Goal: Register for event/course

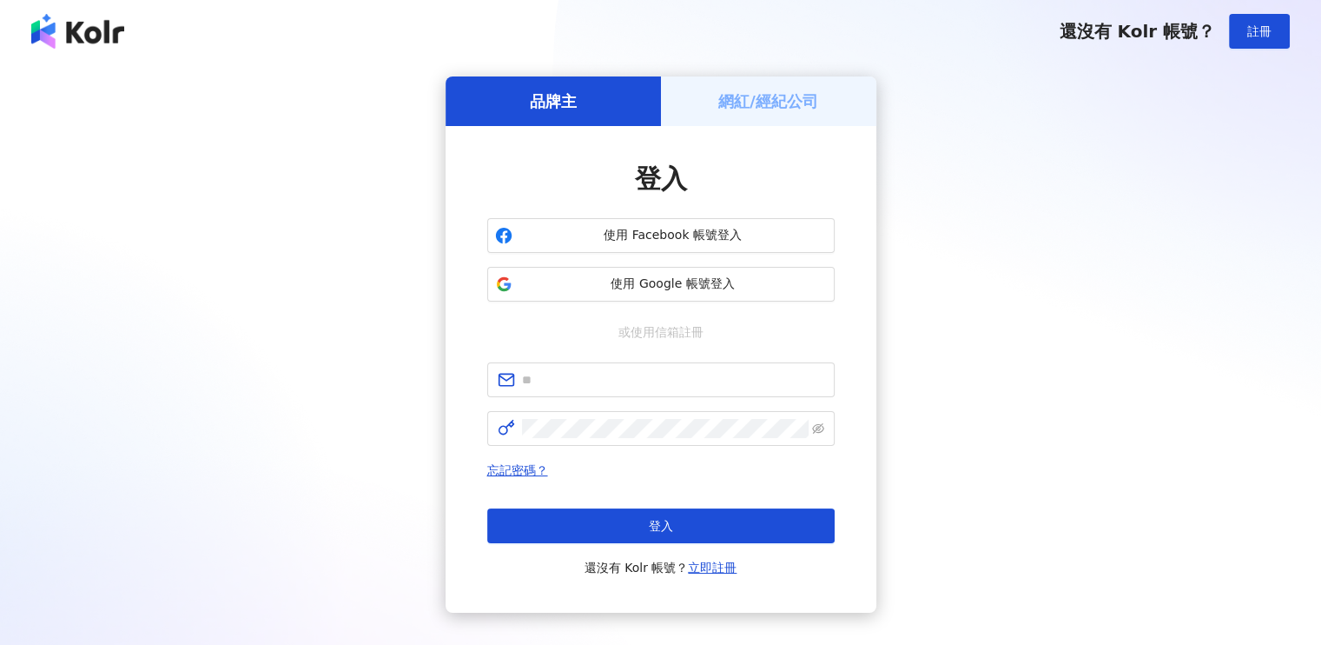
click at [757, 116] on div "網紅/經紀公司" at bounding box center [768, 101] width 215 height 50
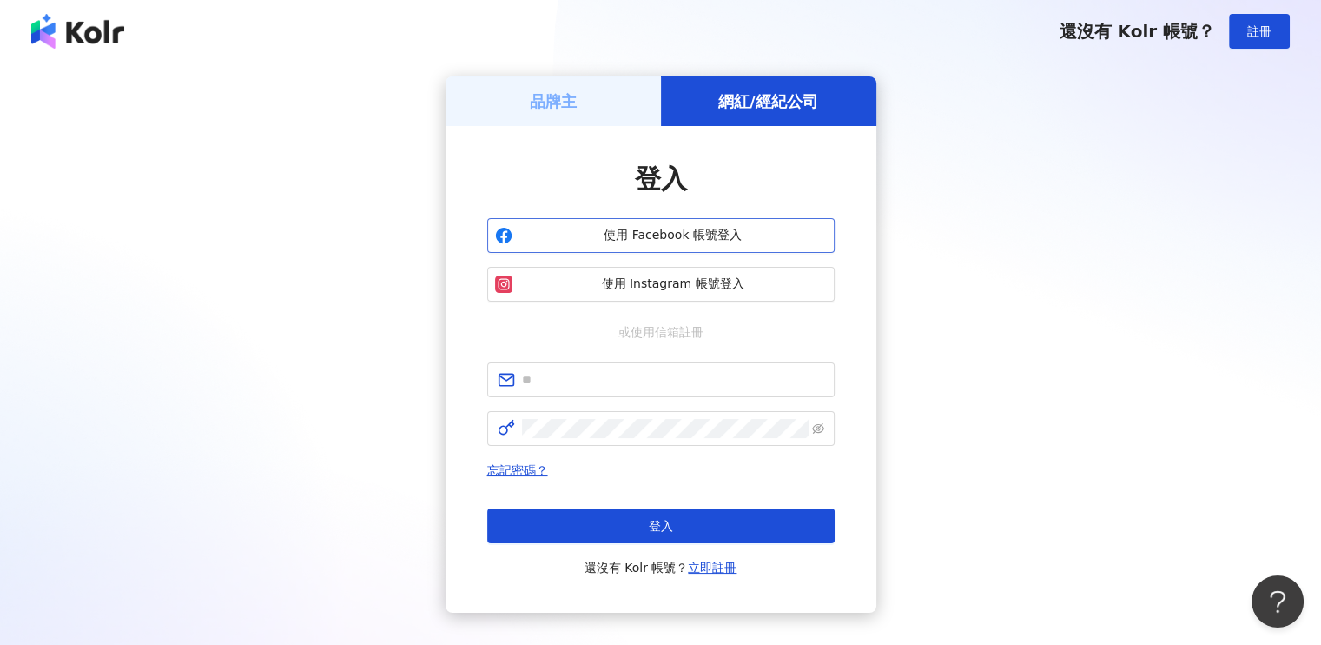
click at [692, 232] on span "使用 Facebook 帳號登入" at bounding box center [674, 235] width 308 height 17
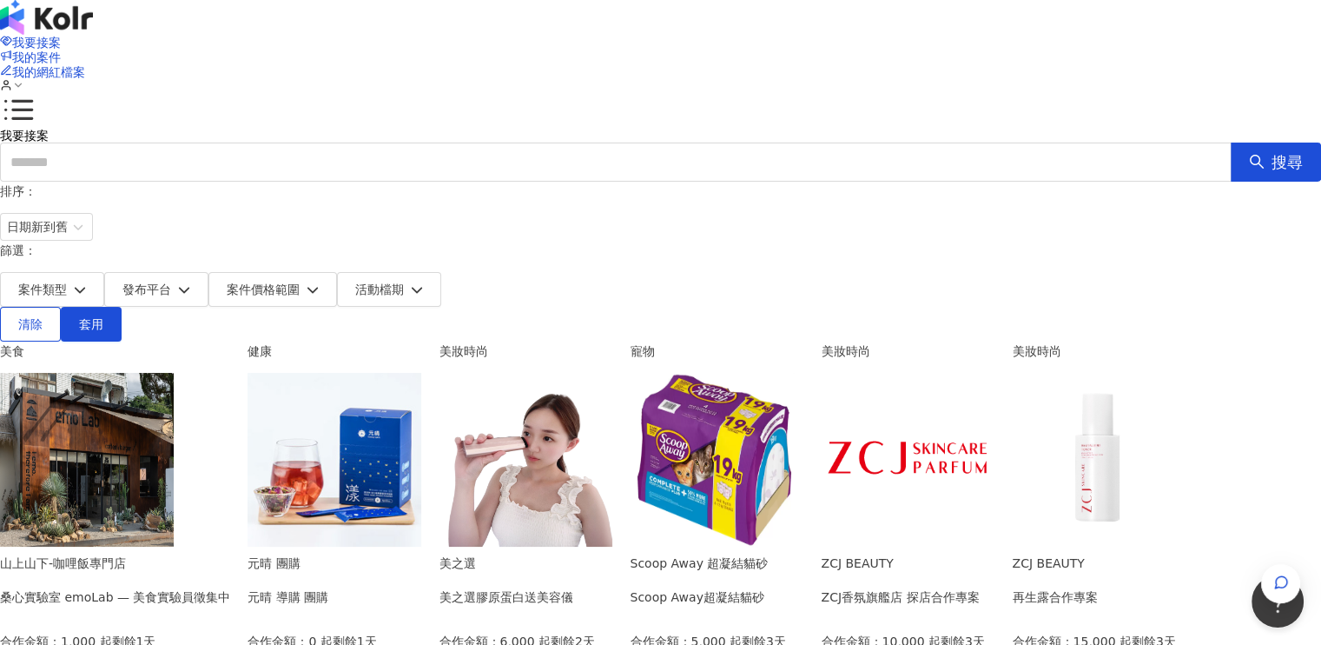
scroll to position [87, 0]
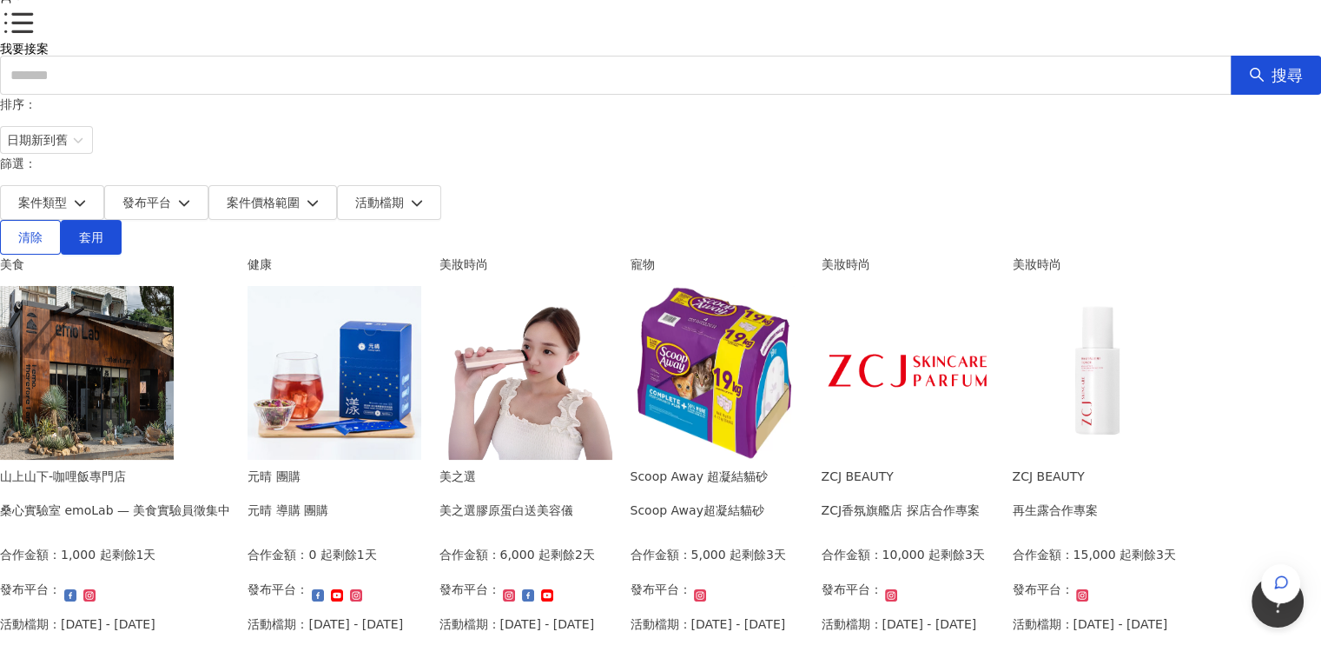
click at [613, 326] on img at bounding box center [526, 373] width 174 height 174
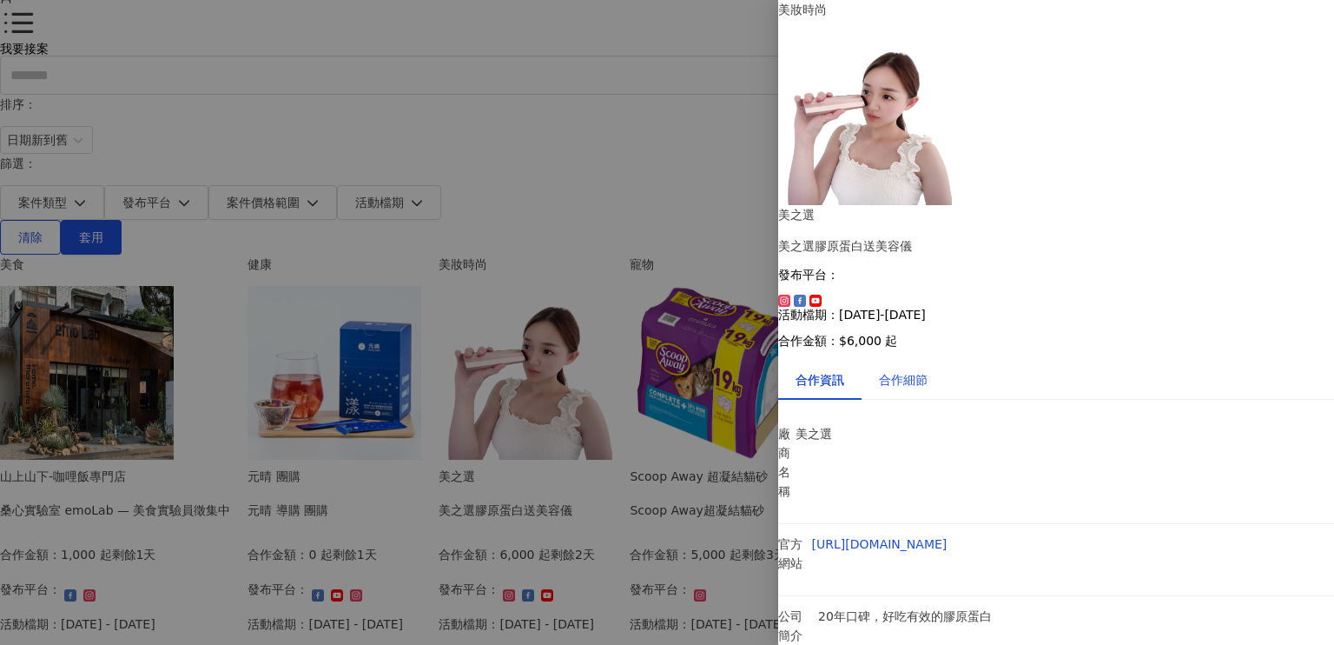
click at [921, 370] on div "合作細節" at bounding box center [903, 379] width 49 height 19
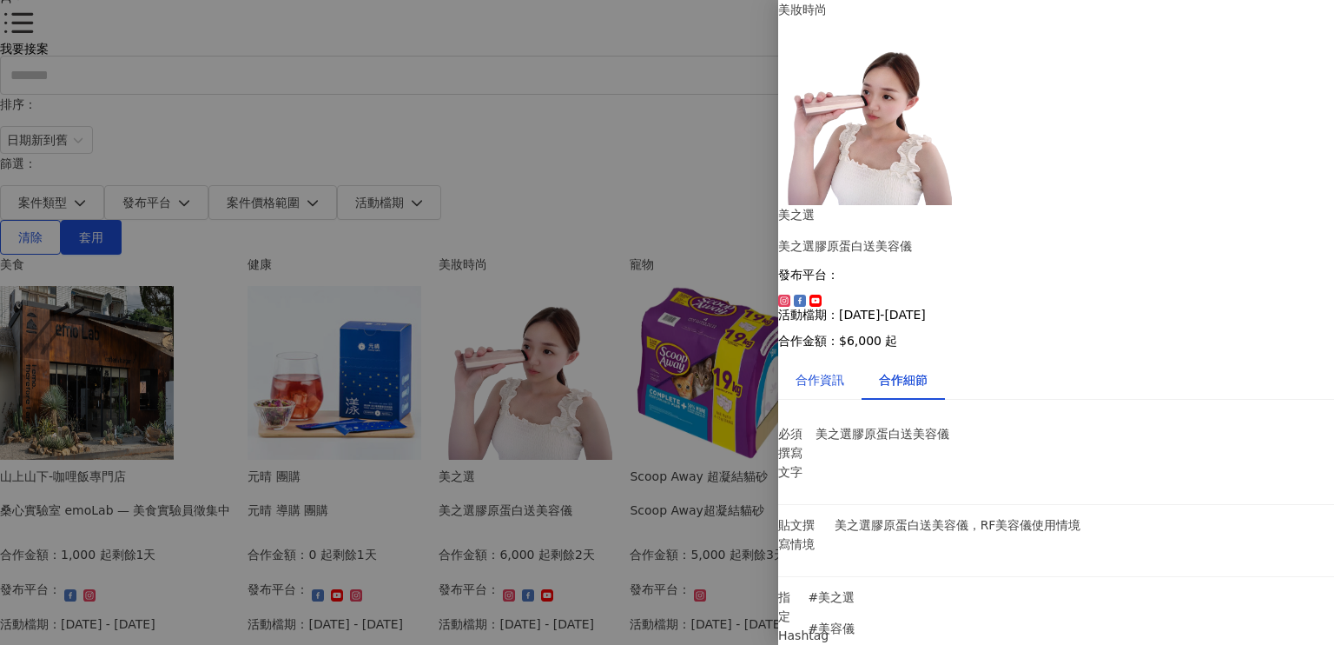
click at [844, 370] on div "合作資訊" at bounding box center [820, 379] width 49 height 19
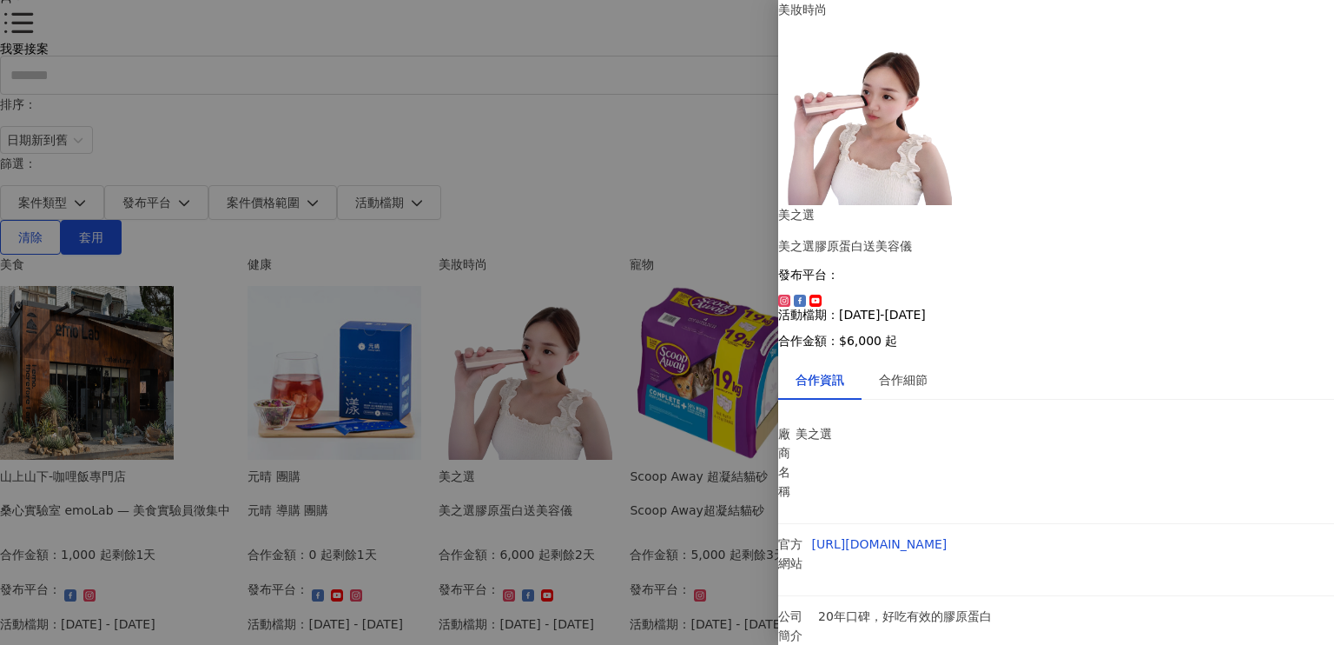
click at [928, 370] on div "合作細節" at bounding box center [903, 379] width 49 height 19
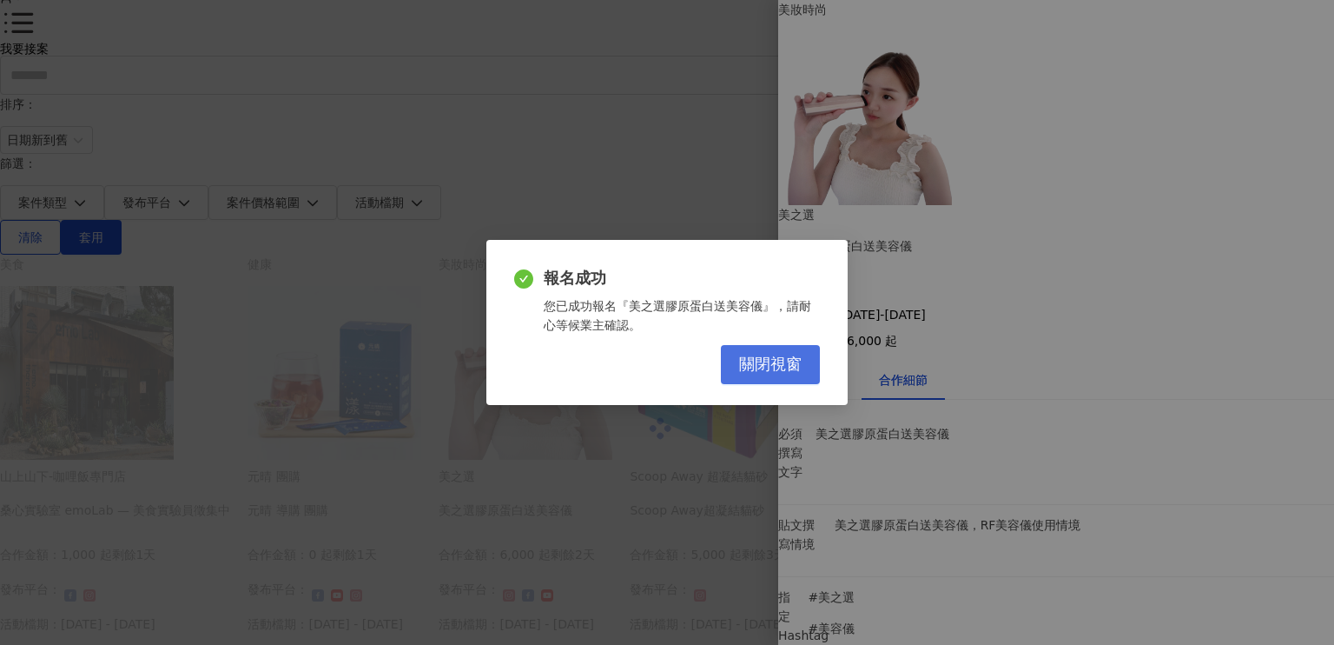
click at [773, 362] on span "關閉視窗" at bounding box center [770, 364] width 63 height 19
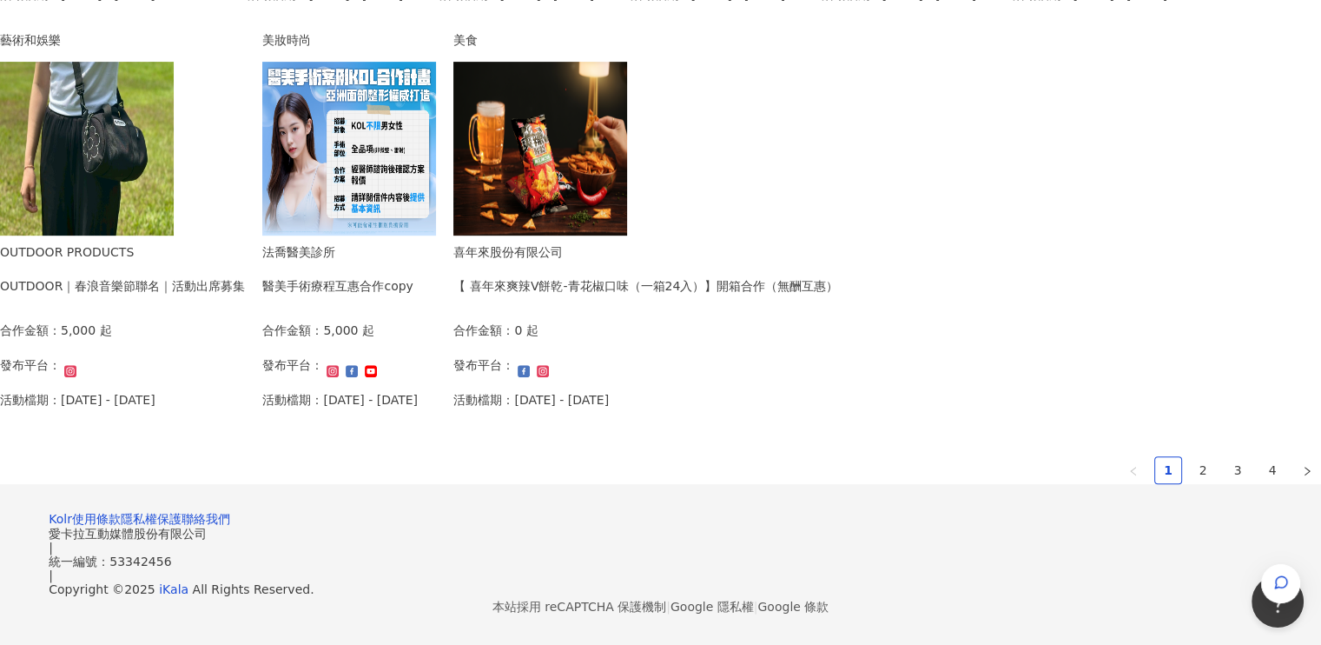
scroll to position [1129, 0]
click at [1190, 457] on link "2" at bounding box center [1203, 470] width 26 height 26
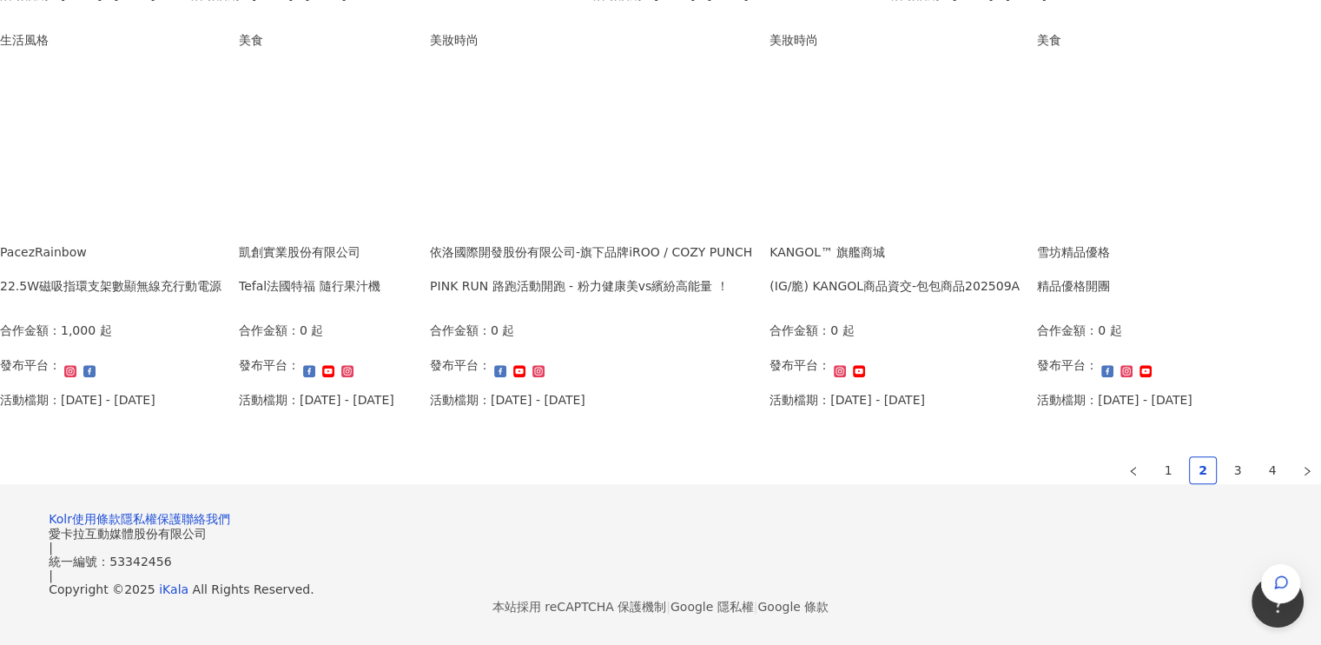
scroll to position [1221, 0]
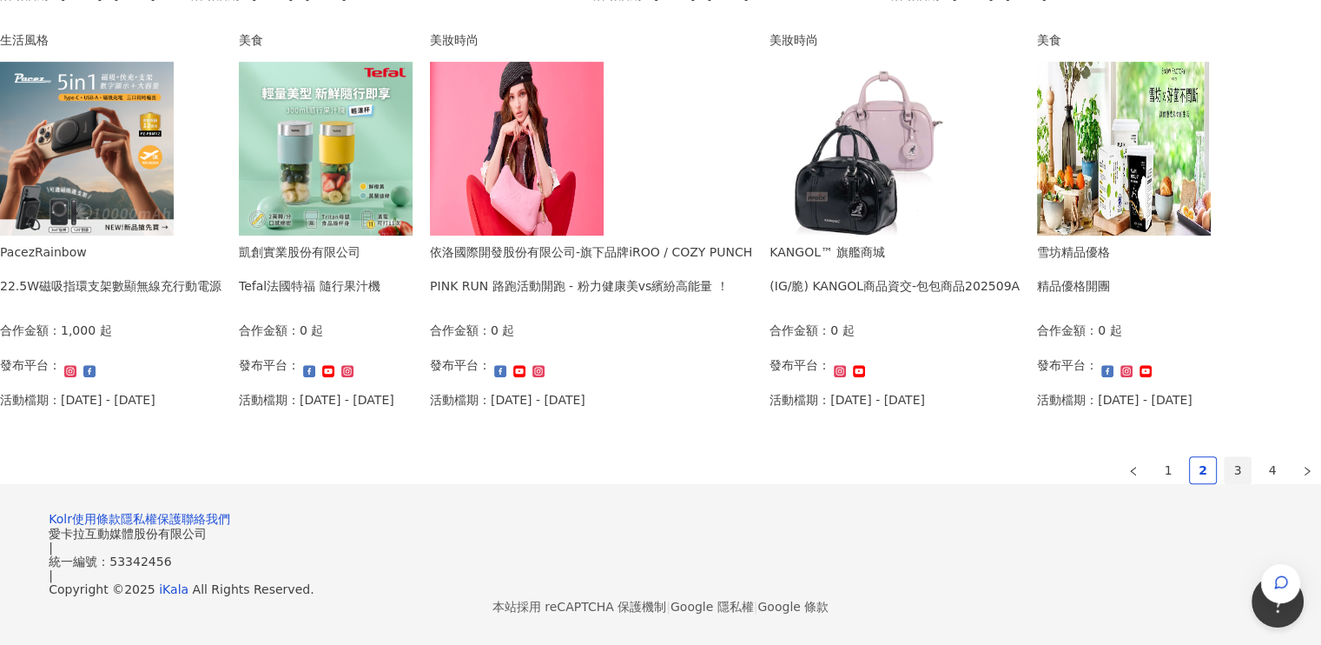
click at [1225, 457] on link "3" at bounding box center [1238, 470] width 26 height 26
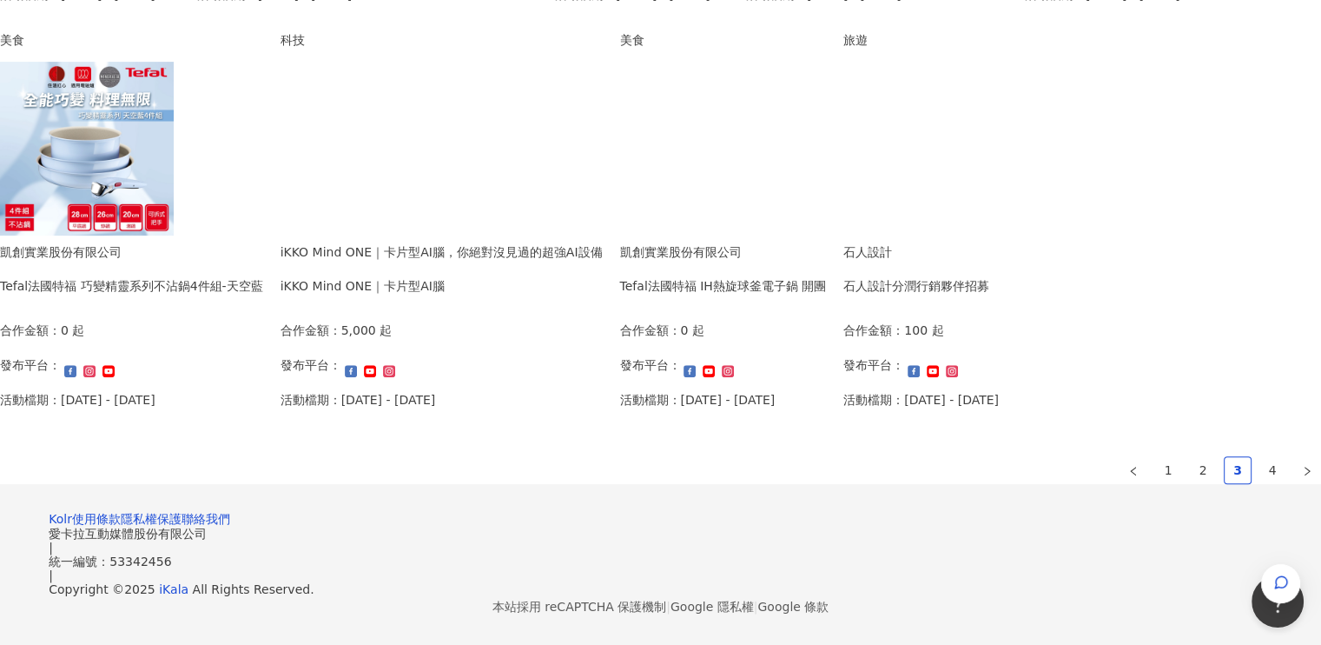
scroll to position [1211, 0]
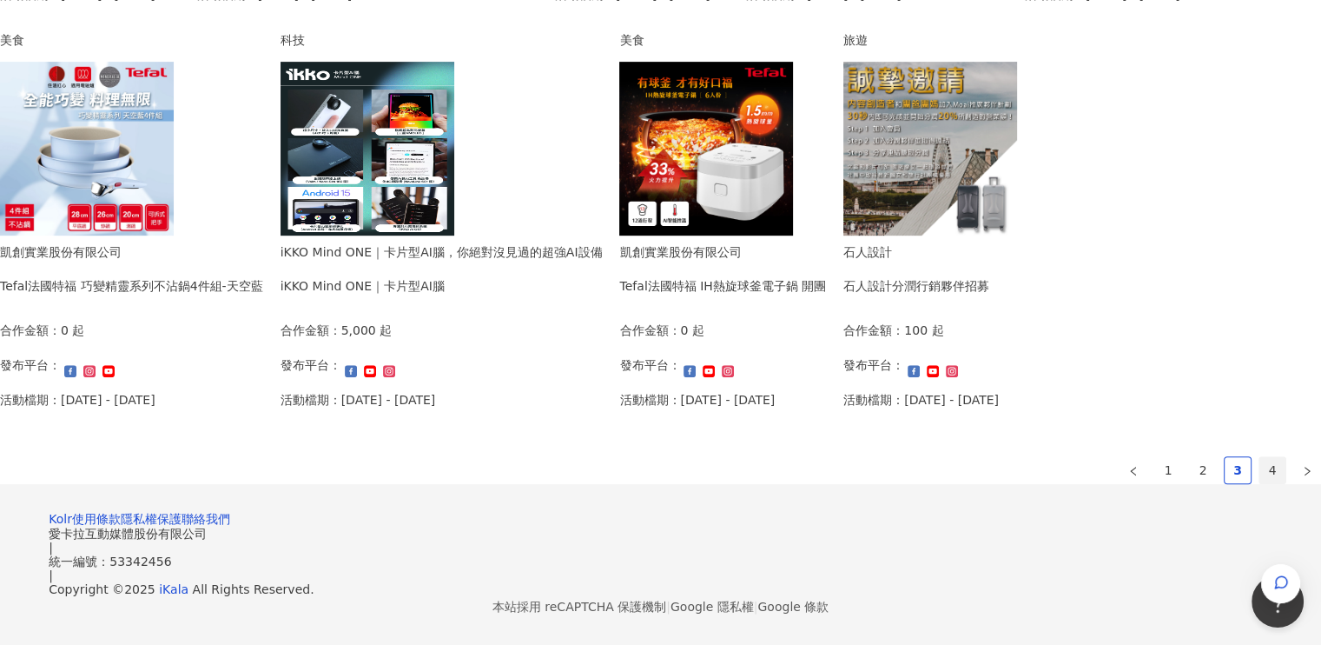
click at [1260, 457] on link "4" at bounding box center [1273, 470] width 26 height 26
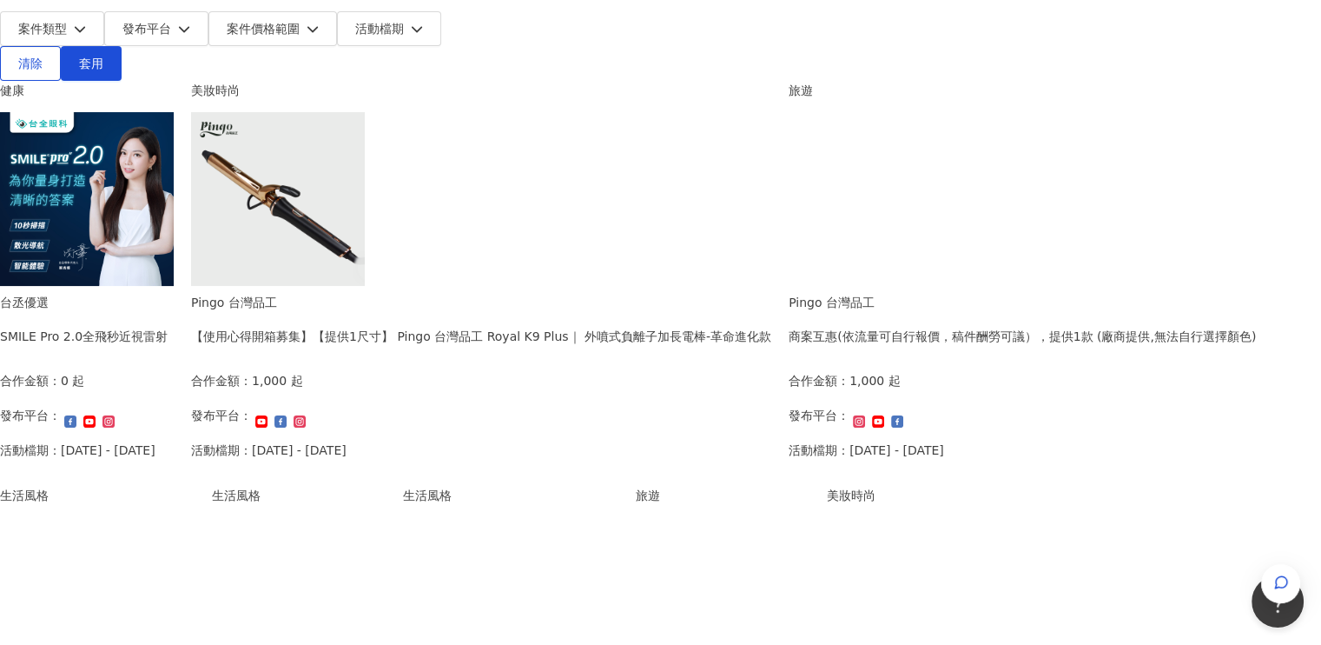
scroll to position [608, 0]
